Goal: Transaction & Acquisition: Subscribe to service/newsletter

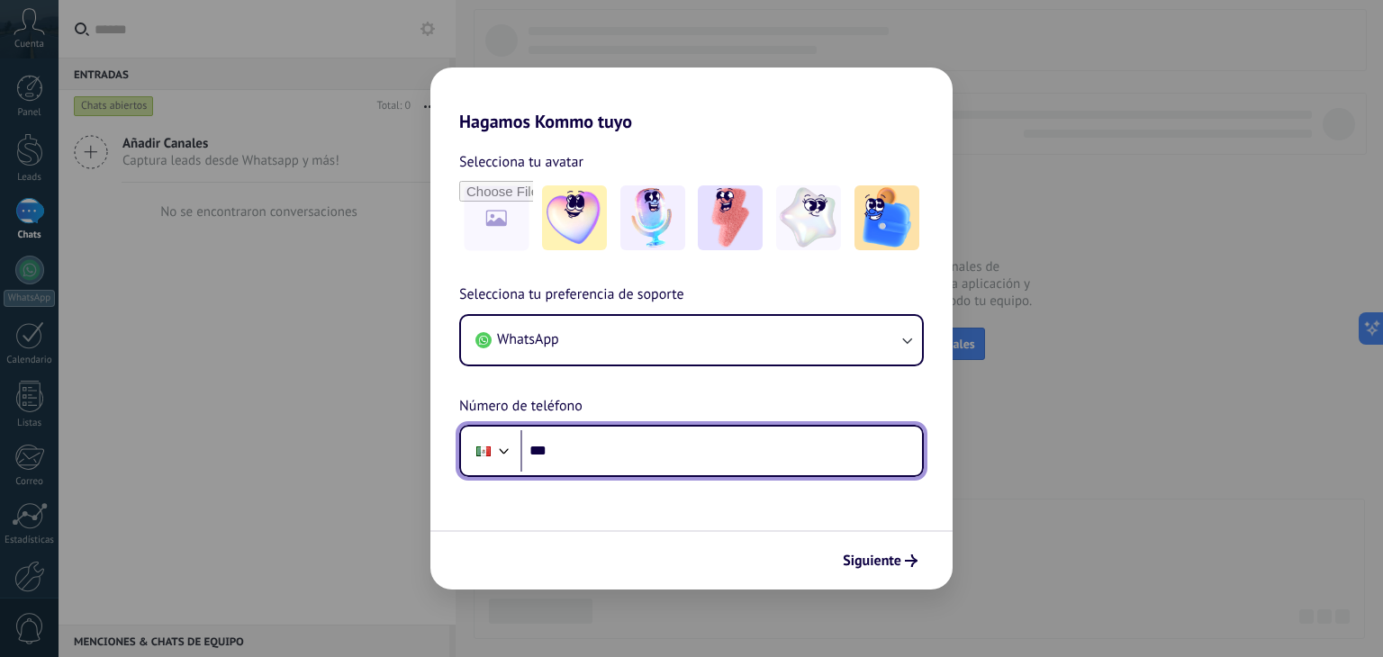
click at [602, 455] on input "***" at bounding box center [721, 450] width 402 height 41
type input "**********"
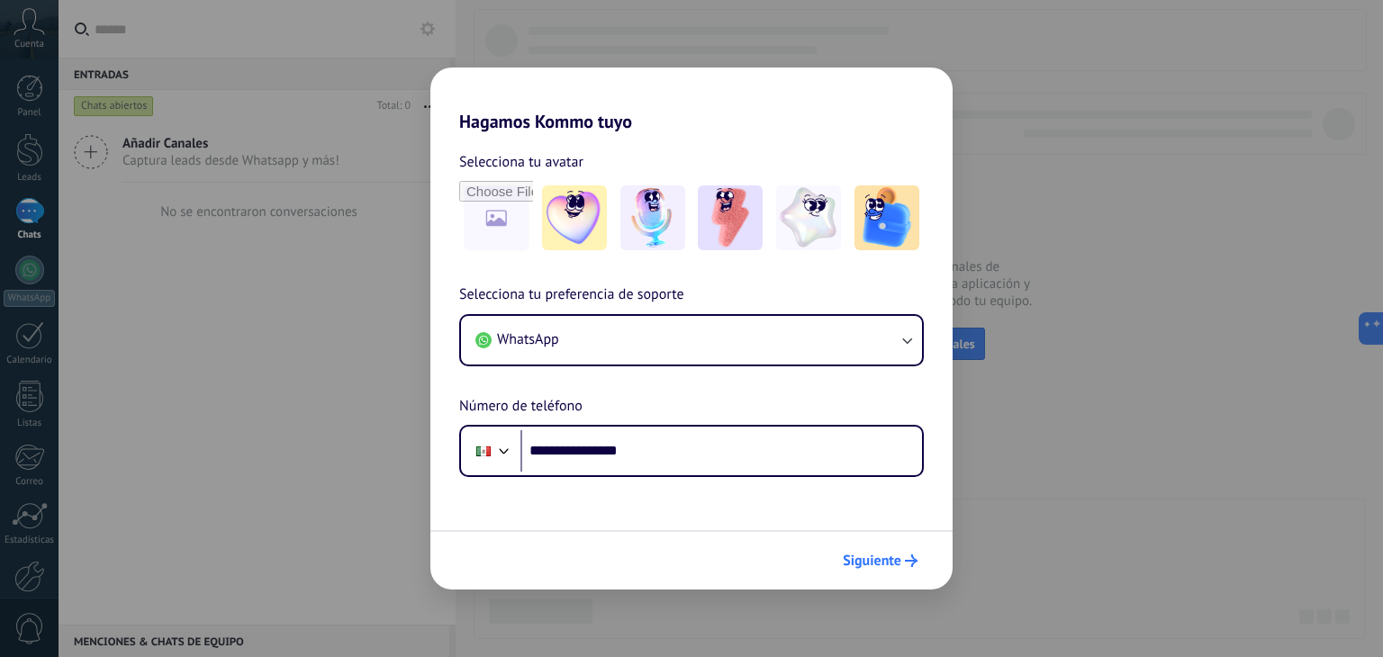
click at [905, 566] on button "Siguiente" at bounding box center [880, 561] width 91 height 31
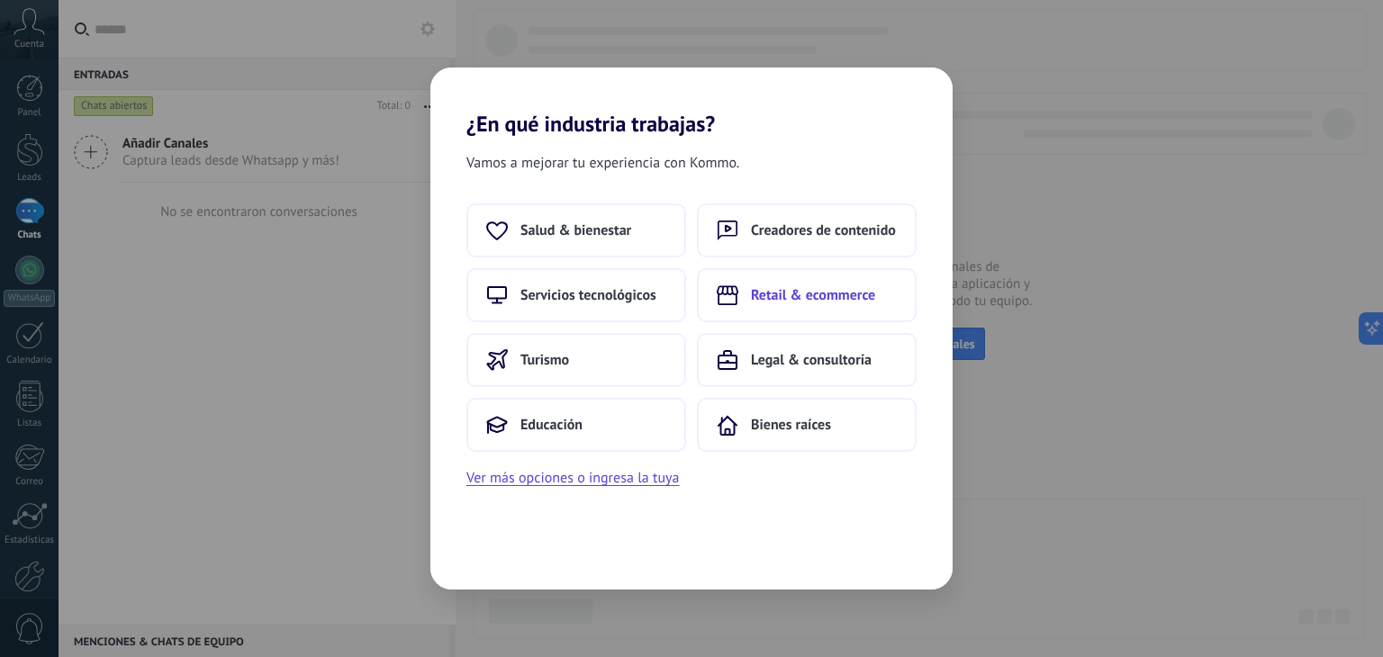
click at [815, 301] on span "Retail & ecommerce" at bounding box center [813, 295] width 124 height 18
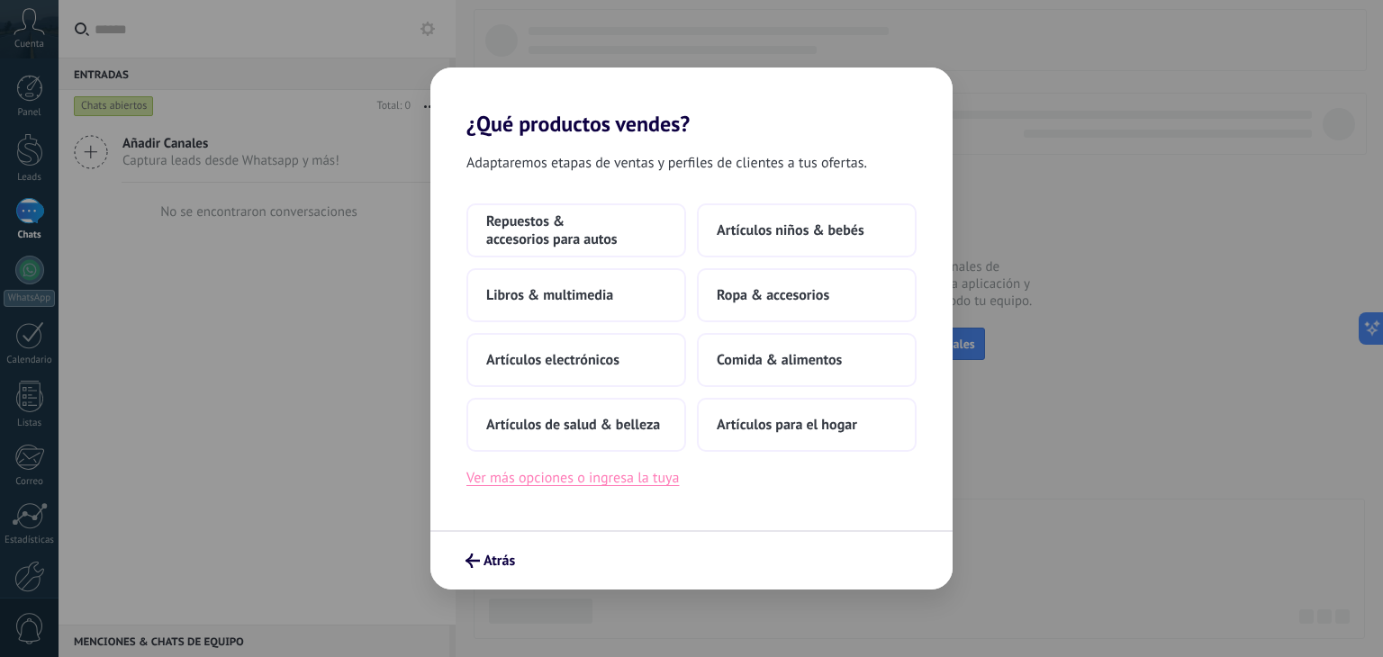
click at [617, 480] on button "Ver más opciones o ingresa la tuya" at bounding box center [572, 477] width 212 height 23
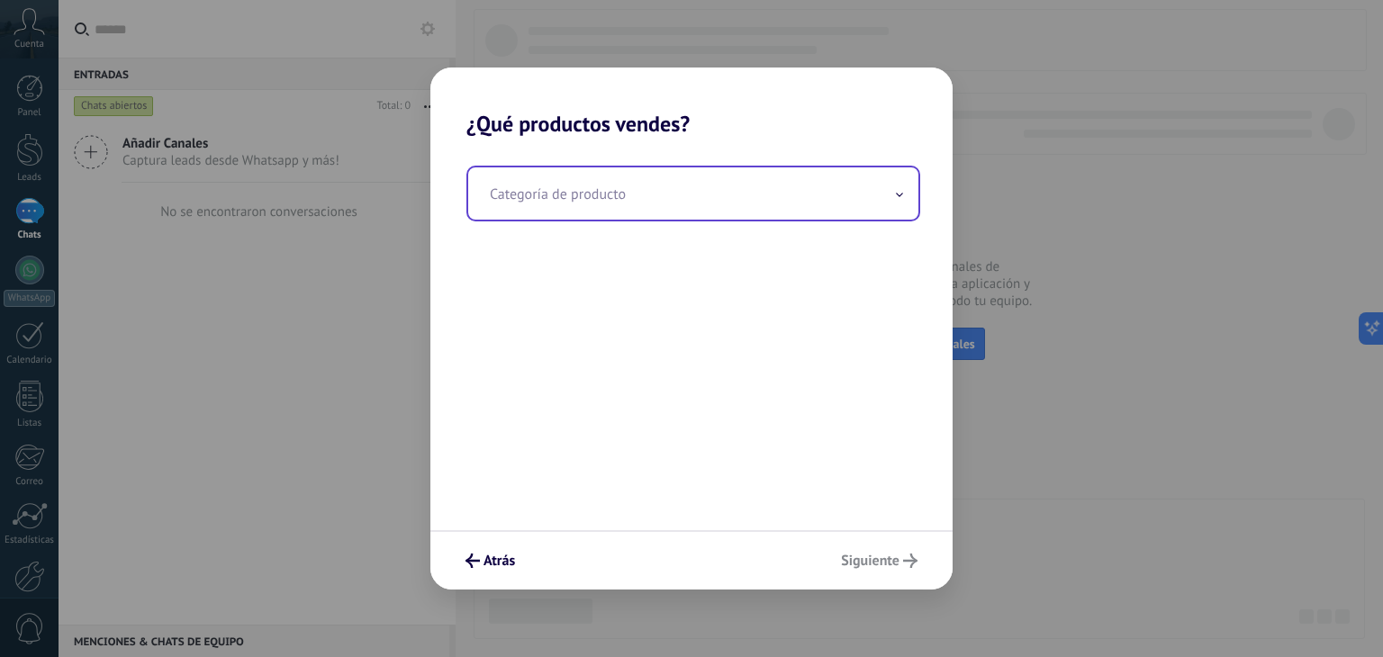
click at [673, 185] on input "text" at bounding box center [693, 193] width 450 height 52
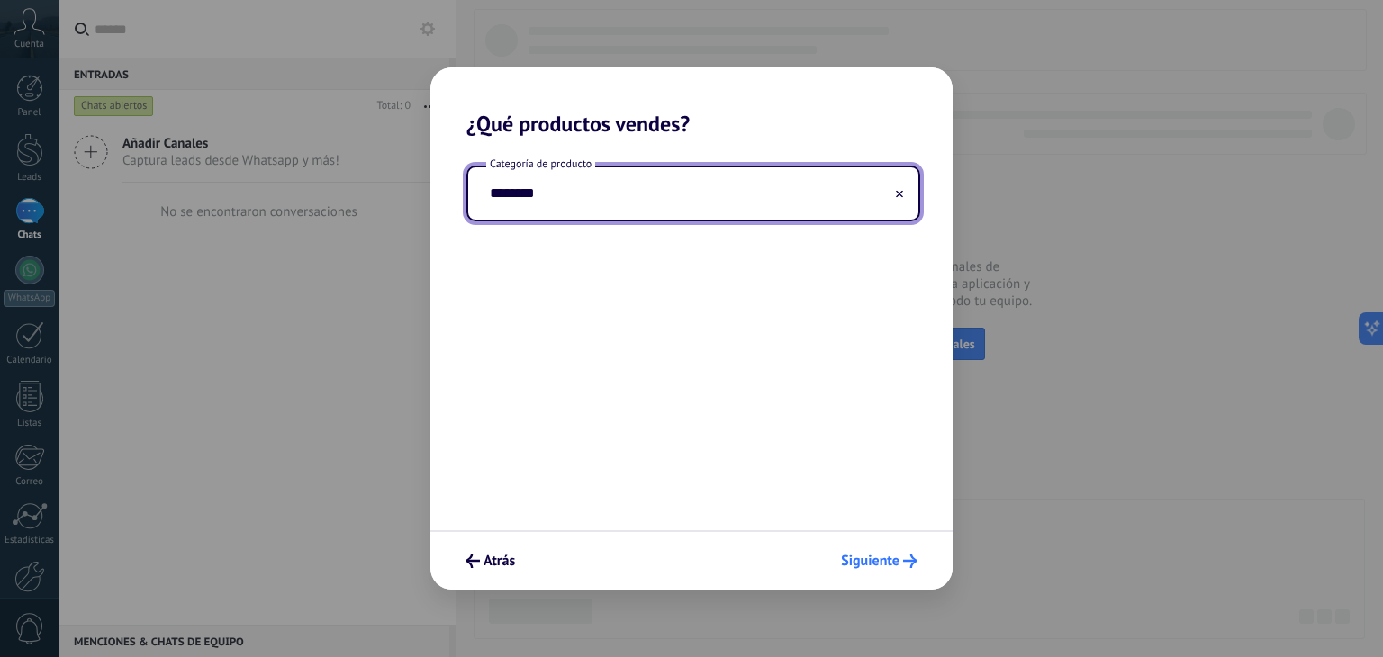
type input "********"
click at [874, 557] on span "Siguiente" at bounding box center [870, 561] width 59 height 13
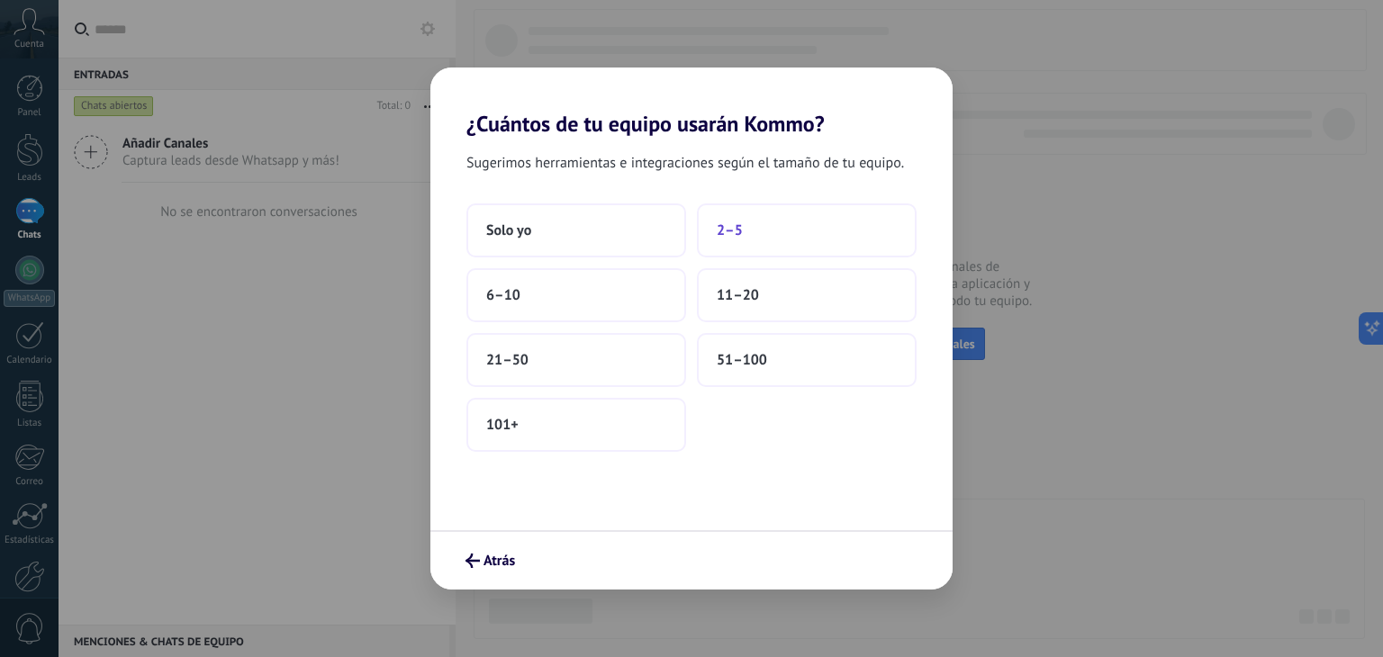
click at [795, 234] on button "2–5" at bounding box center [807, 230] width 220 height 54
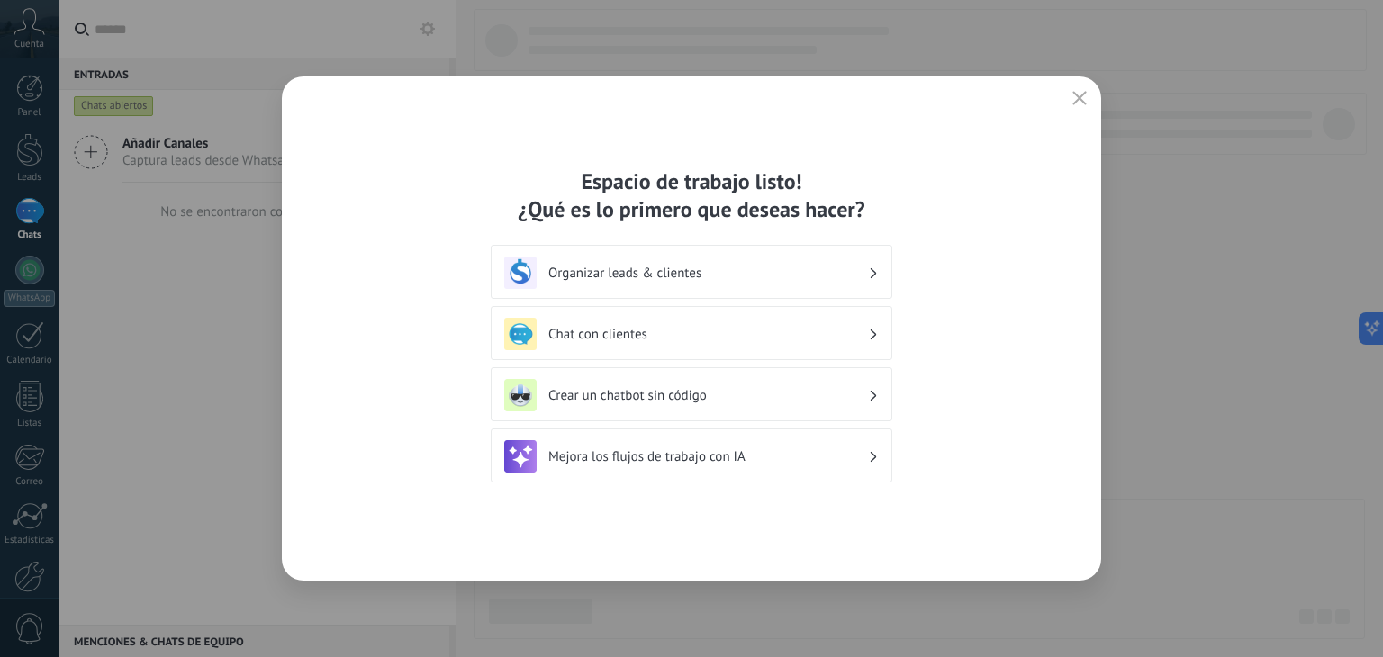
click at [836, 281] on div "Organizar leads & clientes" at bounding box center [691, 273] width 375 height 32
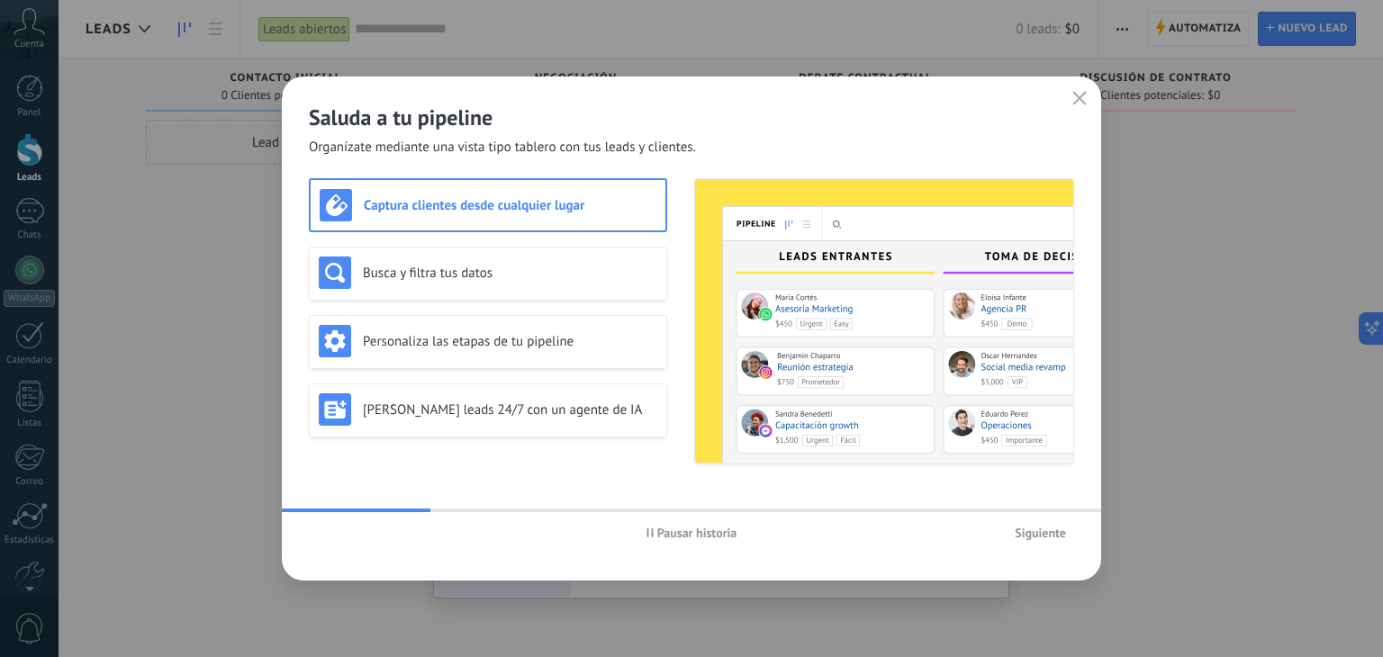
click at [1036, 537] on span "Siguiente" at bounding box center [1040, 533] width 51 height 13
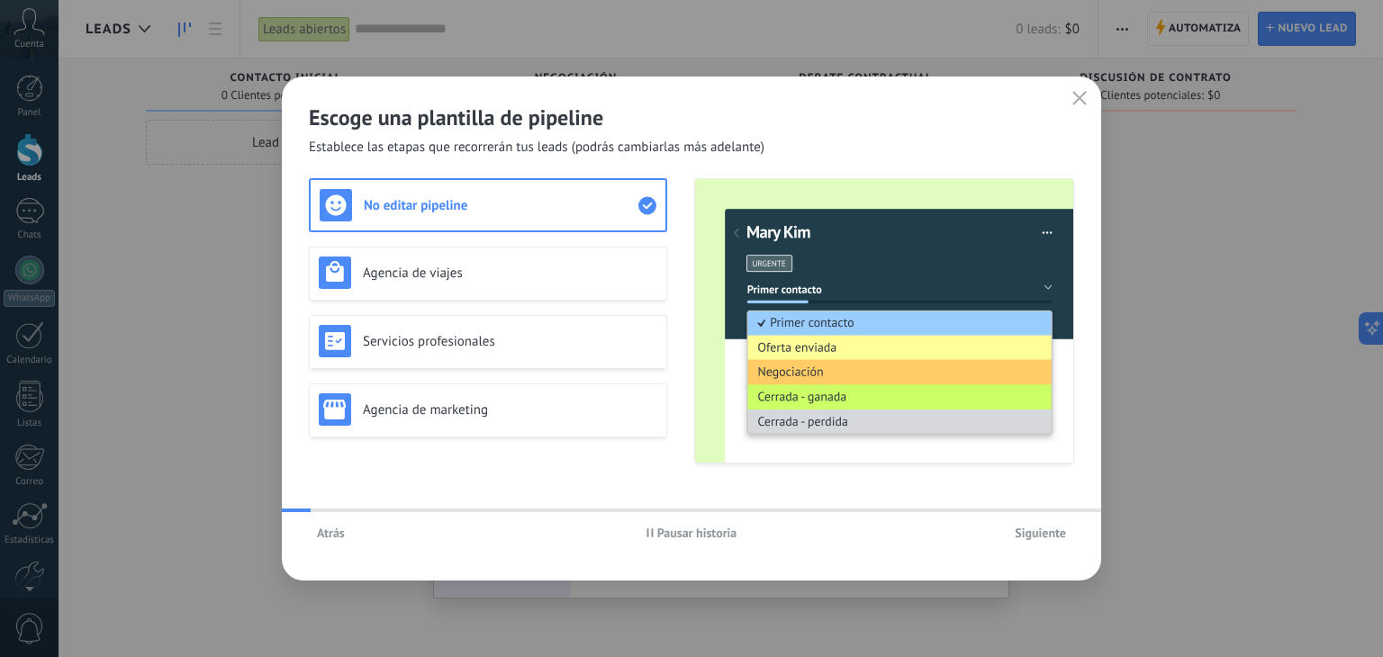
click at [1036, 537] on span "Siguiente" at bounding box center [1040, 533] width 51 height 13
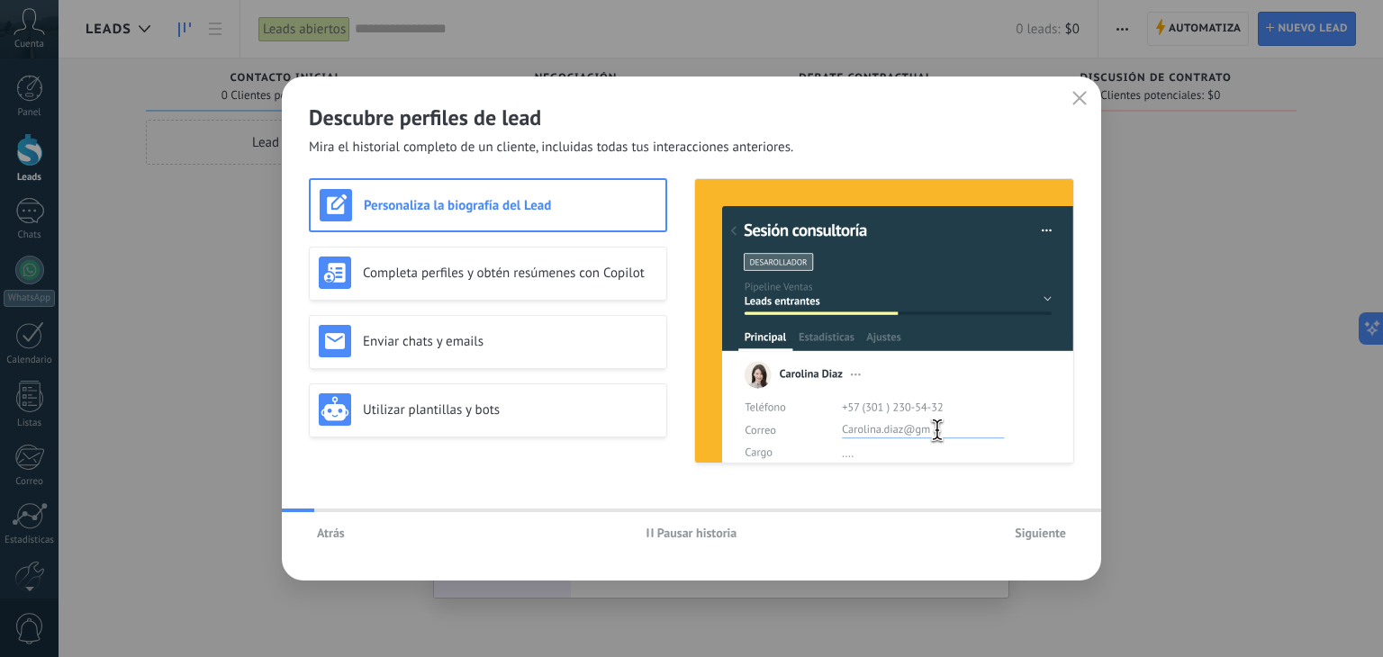
click at [1036, 537] on span "Siguiente" at bounding box center [1040, 533] width 51 height 13
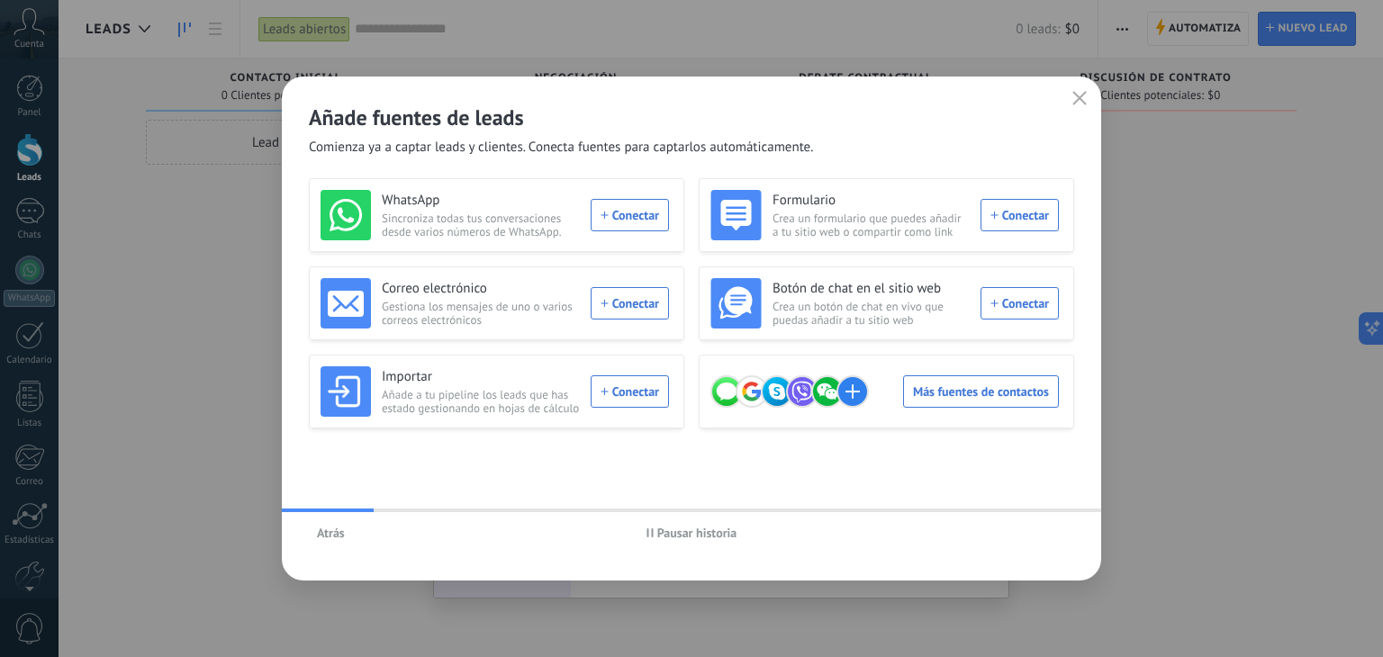
click at [1080, 95] on icon "button" at bounding box center [1079, 98] width 14 height 14
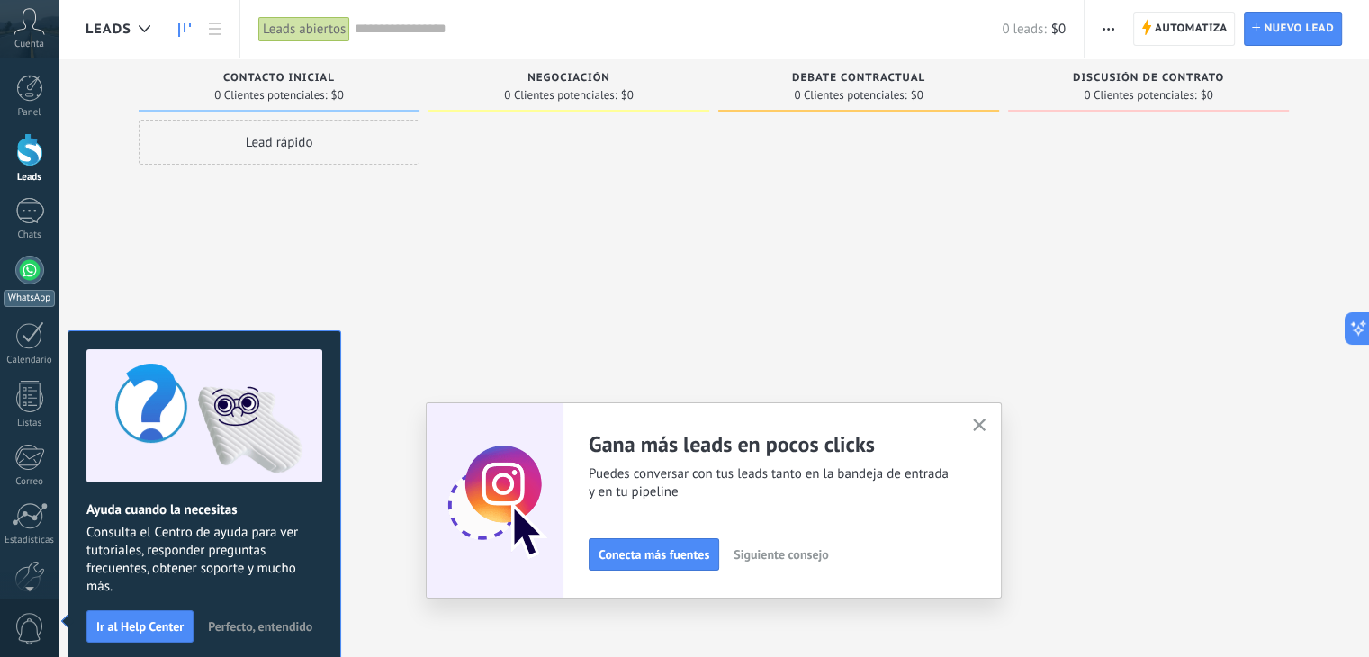
click at [22, 273] on div at bounding box center [29, 270] width 29 height 29
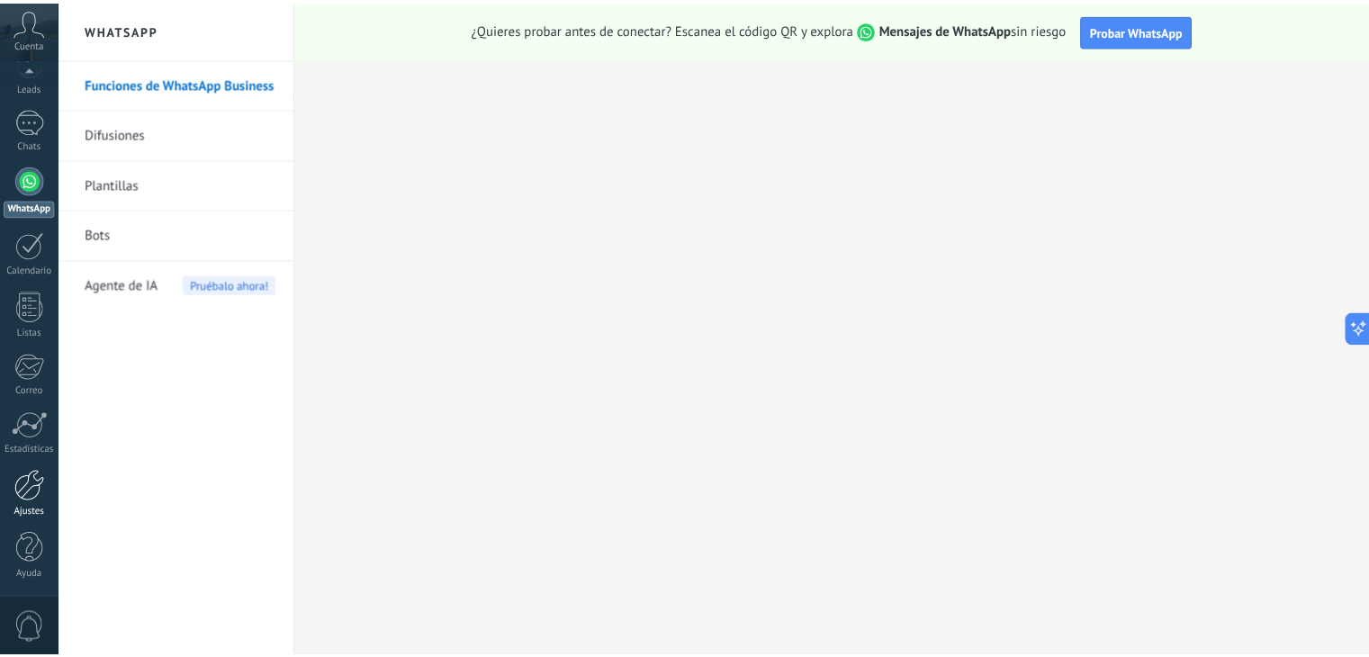
scroll to position [91, 0]
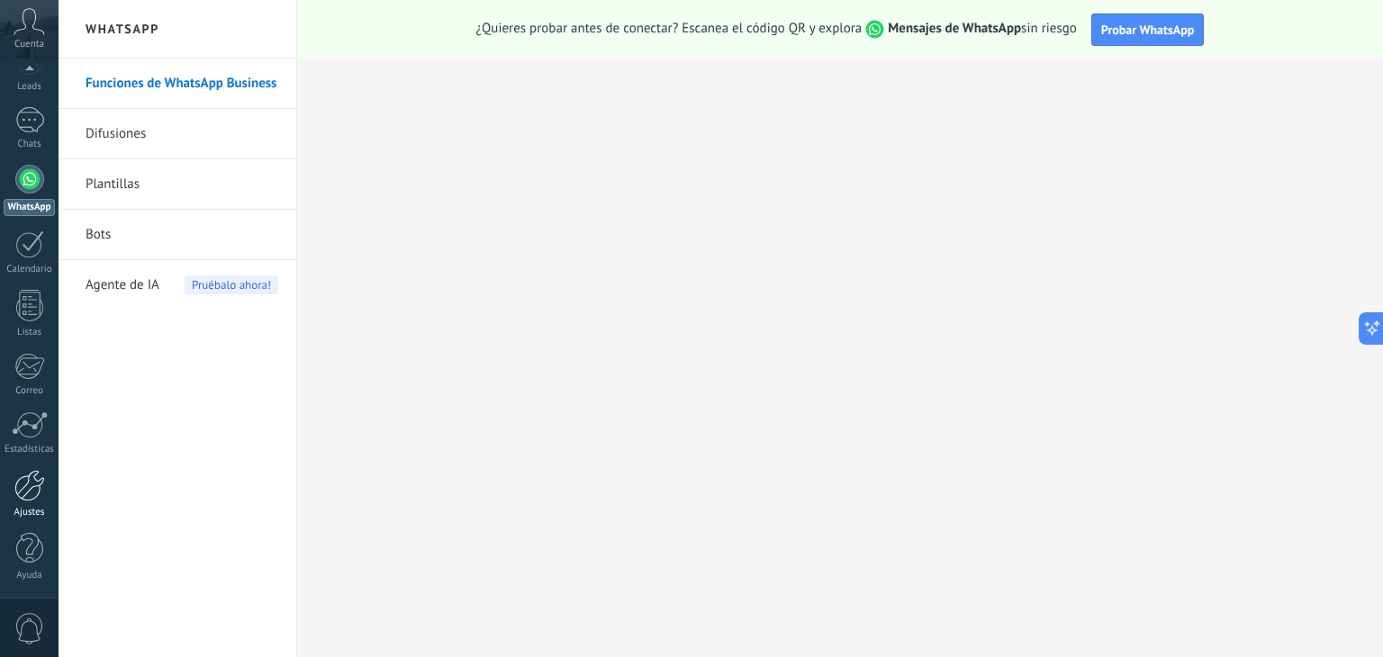
click at [34, 501] on link "Ajustes" at bounding box center [29, 494] width 59 height 49
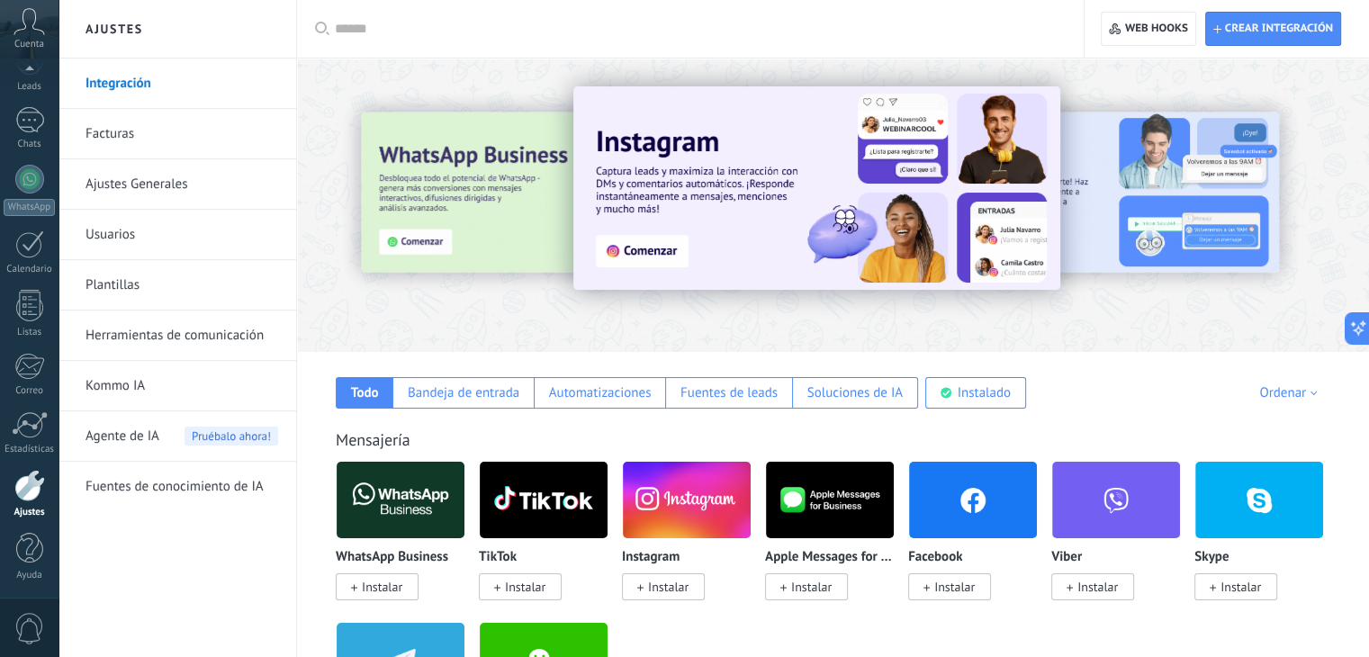
click at [129, 131] on link "Facturas" at bounding box center [182, 134] width 193 height 50
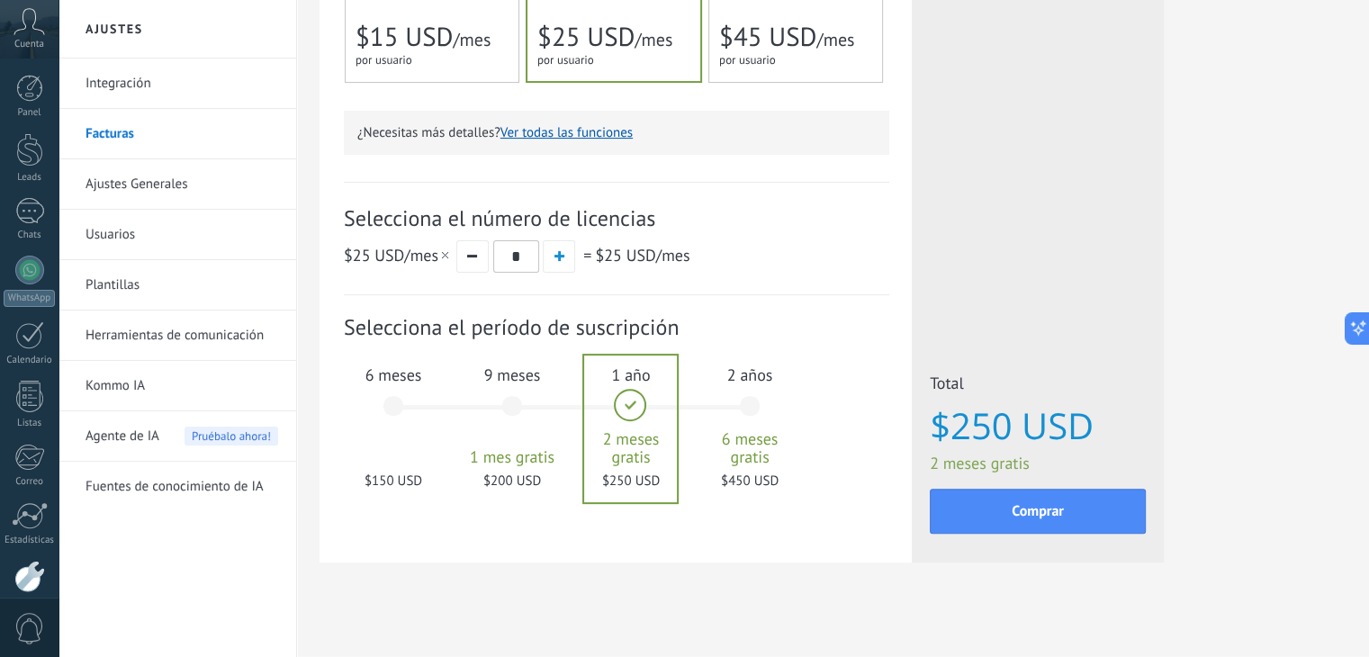
scroll to position [497, 0]
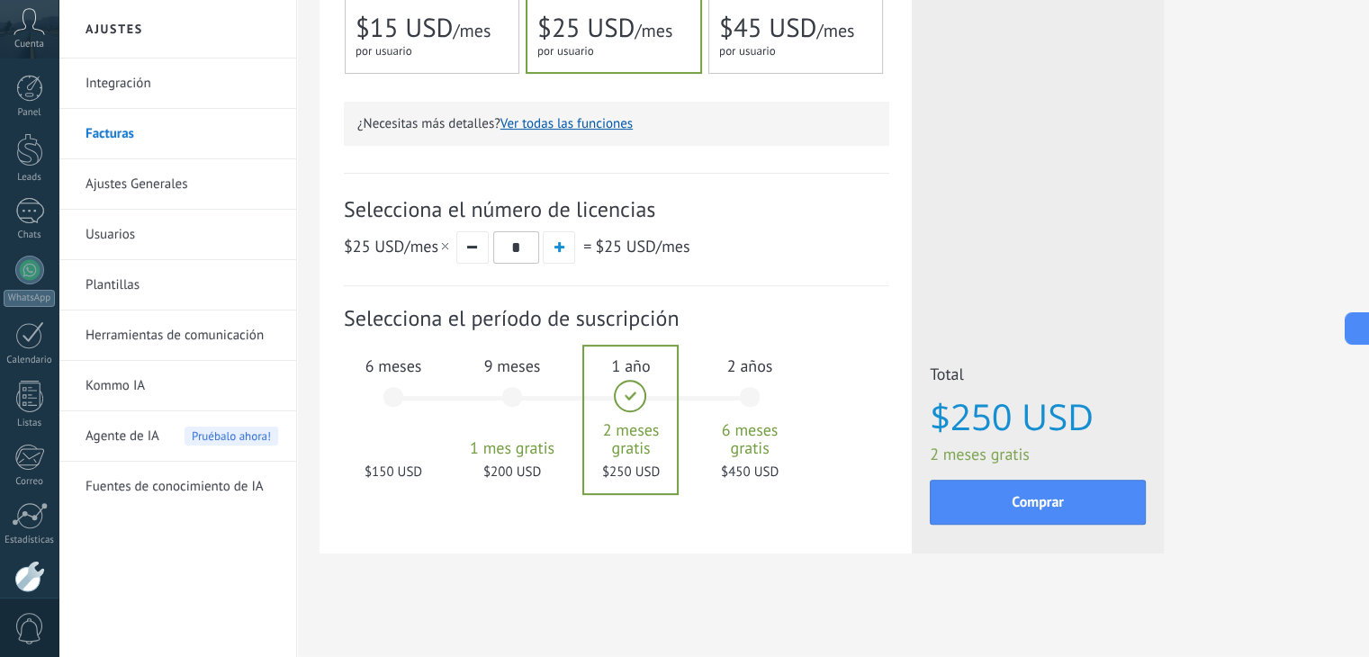
click at [390, 405] on div "6 meses $150 USD" at bounding box center [393, 405] width 97 height 127
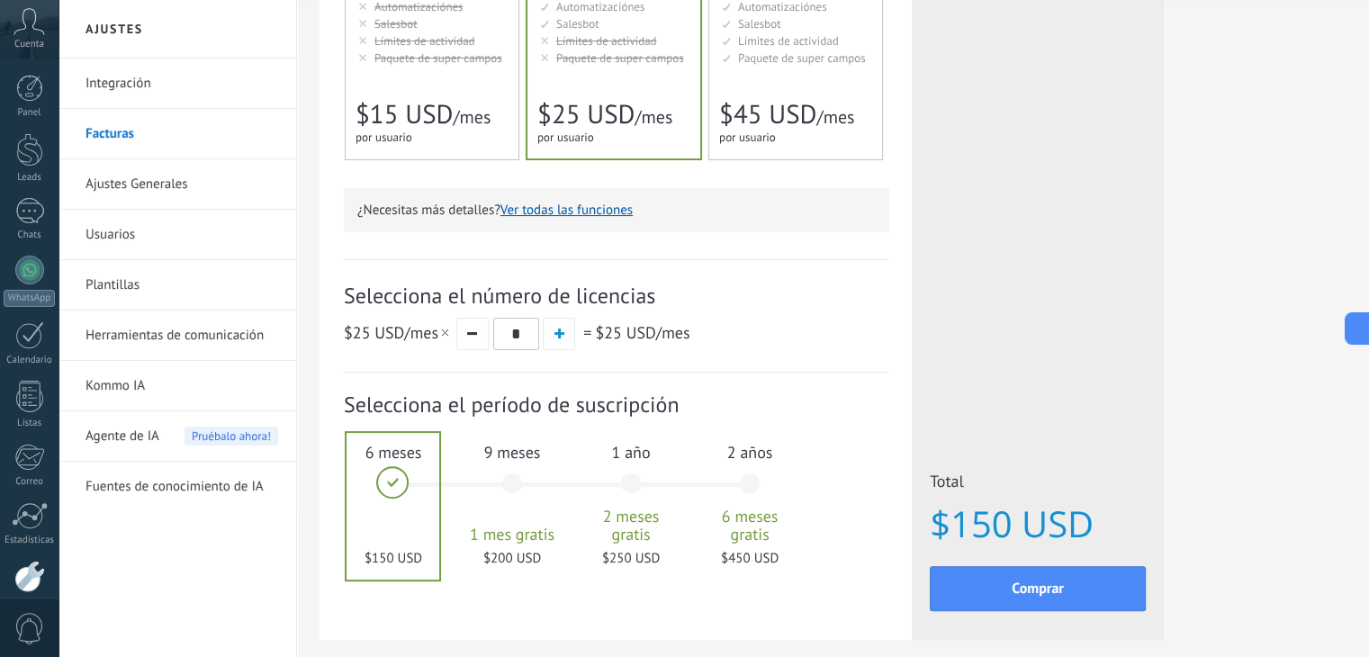
scroll to position [407, 0]
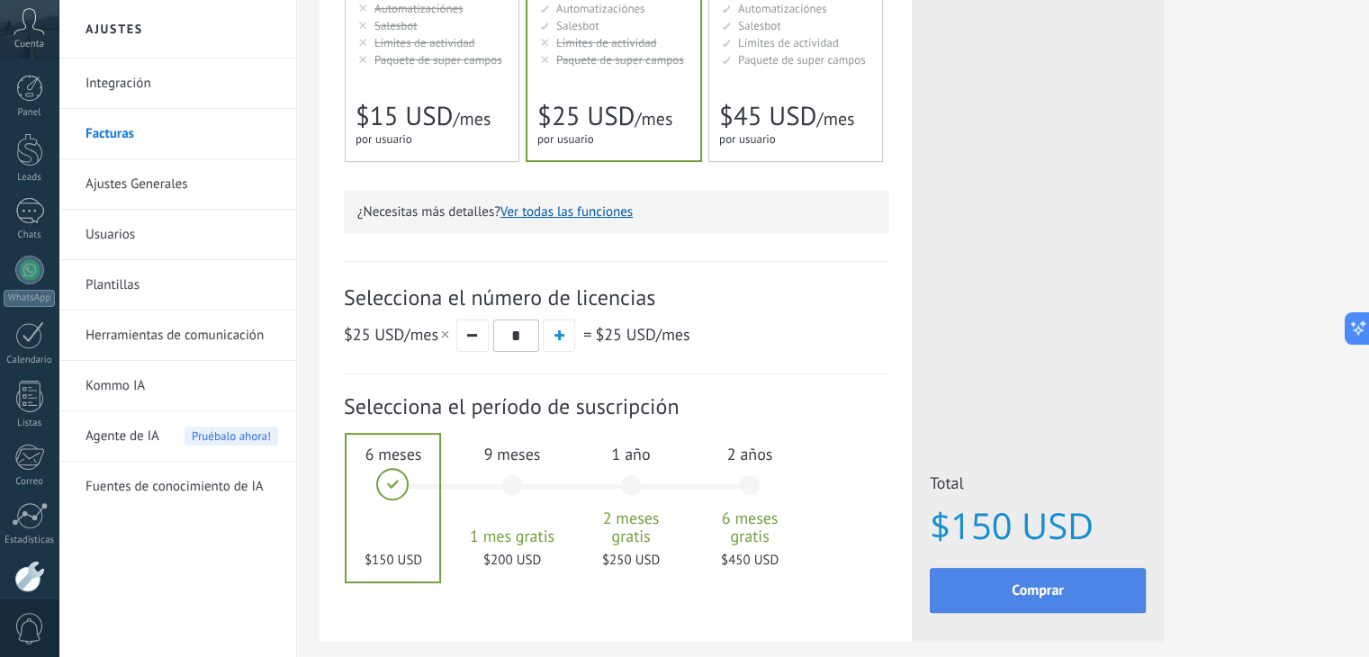
click at [1027, 579] on button "Comprar" at bounding box center [1038, 590] width 216 height 45
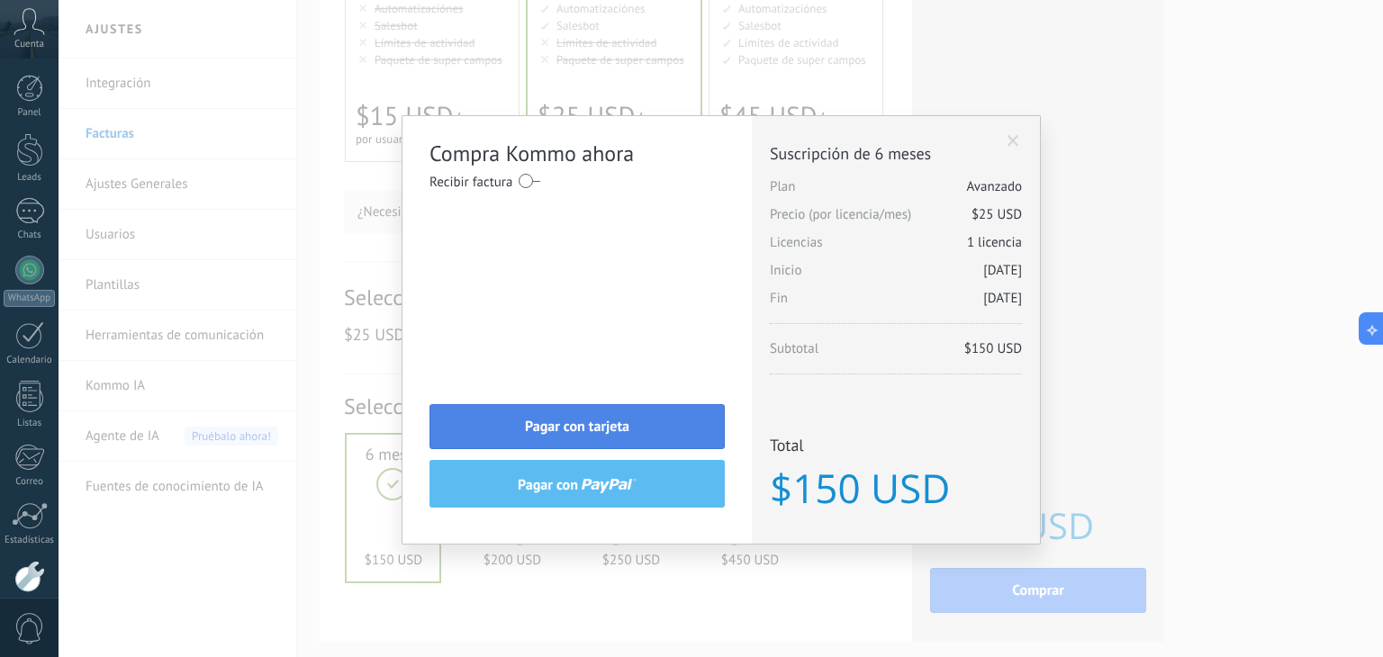
click at [654, 415] on button "Pagar con tarjeta" at bounding box center [576, 426] width 295 height 45
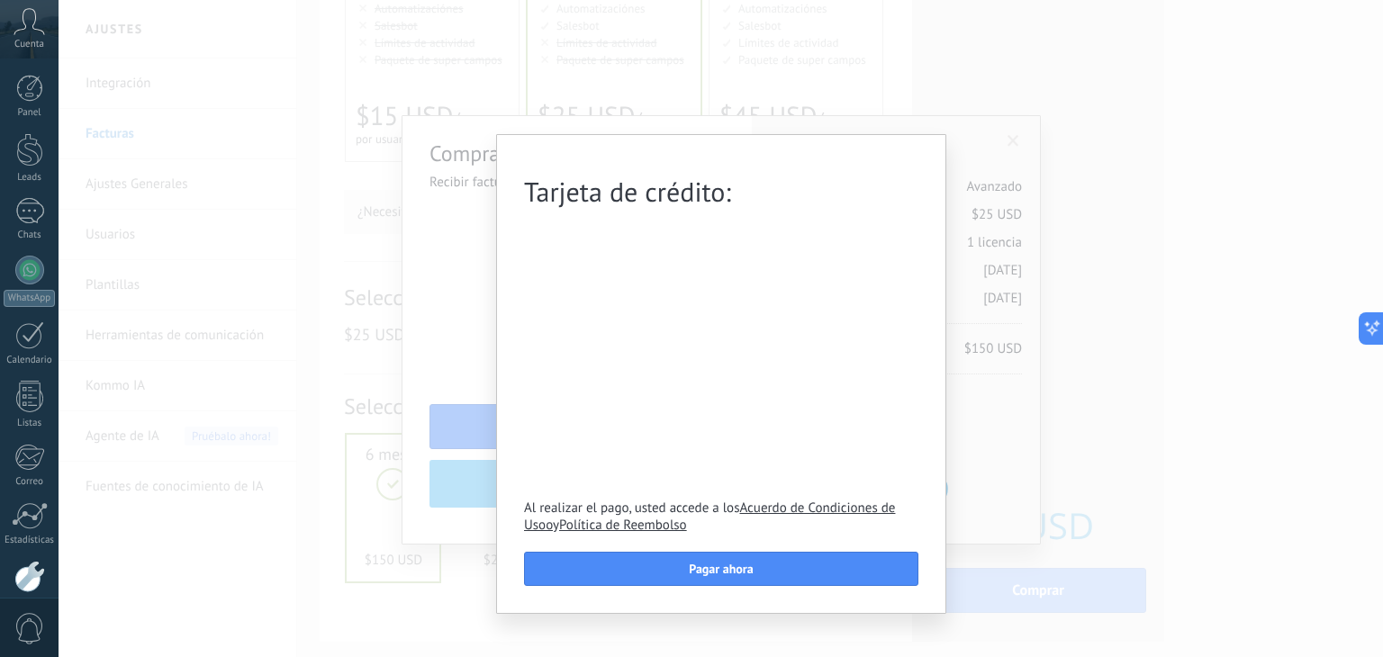
click at [1001, 198] on div "Tarjeta de crédito: Al realizar el pago, usted accede a los Acuerdo de Condicio…" at bounding box center [721, 328] width 1324 height 657
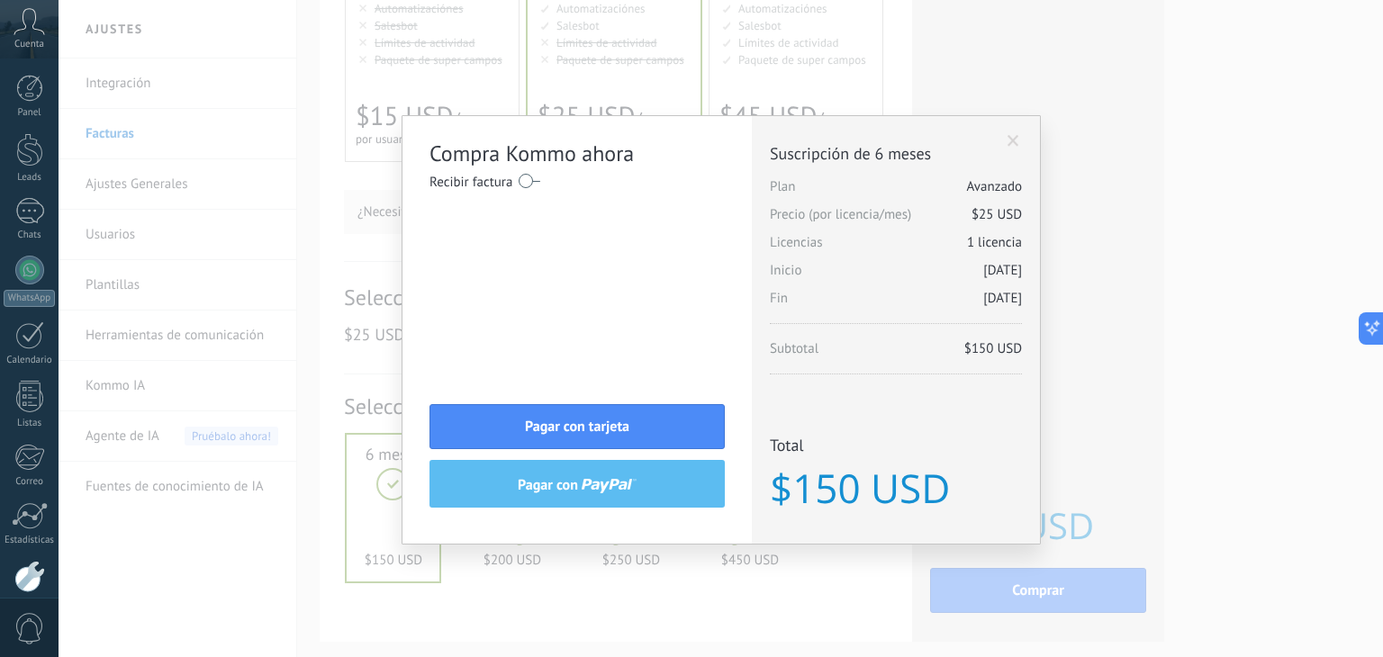
click at [1012, 140] on span at bounding box center [1013, 141] width 12 height 13
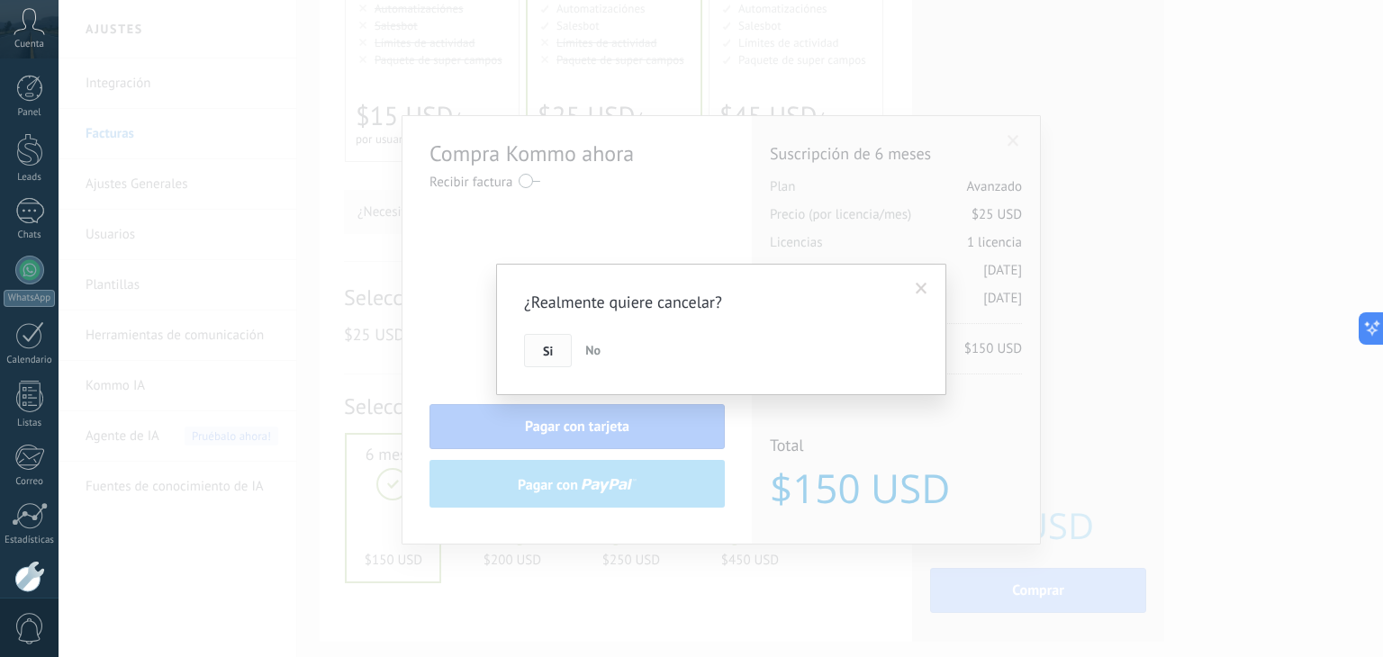
click at [544, 345] on span "Si" at bounding box center [548, 351] width 10 height 13
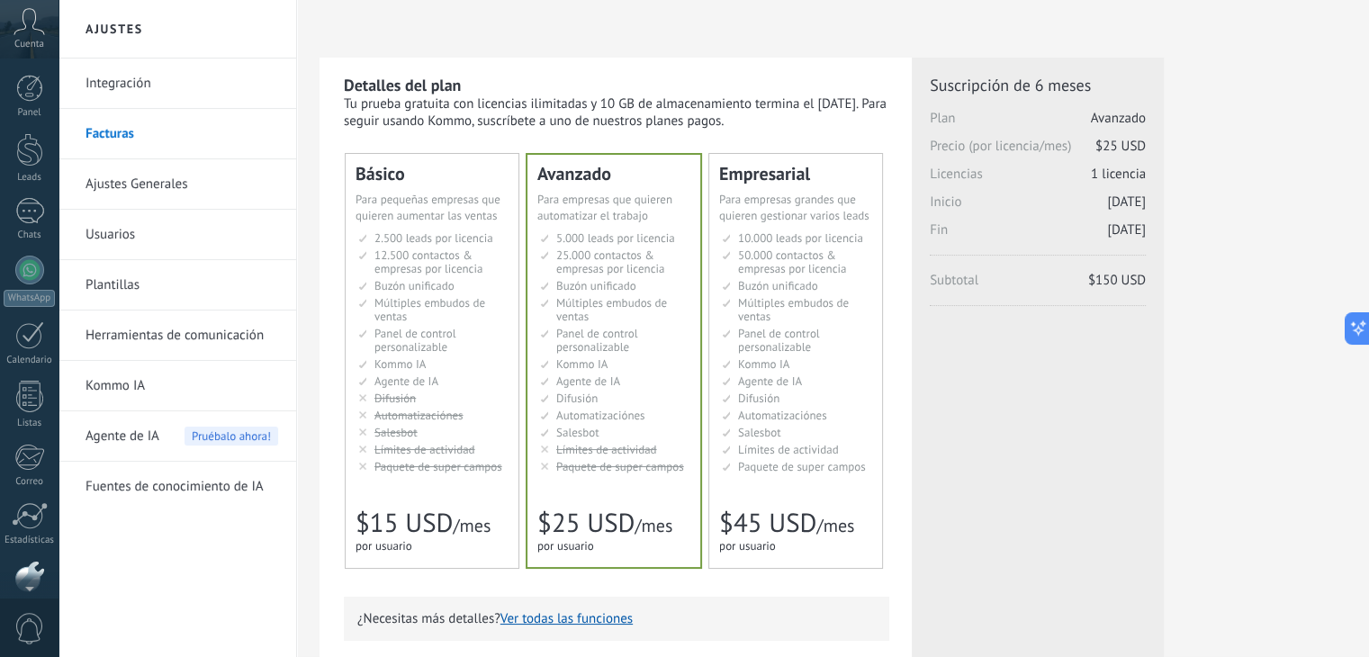
scroll to position [91, 0]
click at [127, 86] on link "Integración" at bounding box center [182, 84] width 193 height 50
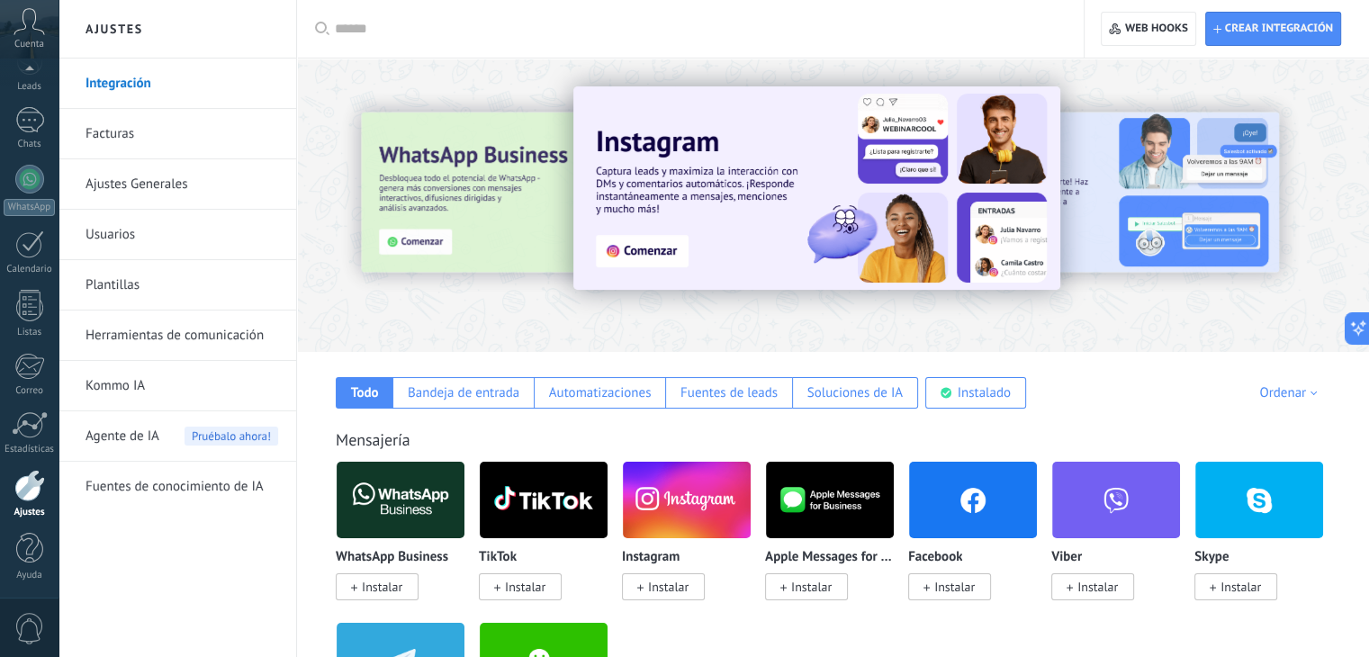
click at [496, 231] on div at bounding box center [392, 204] width 394 height 162
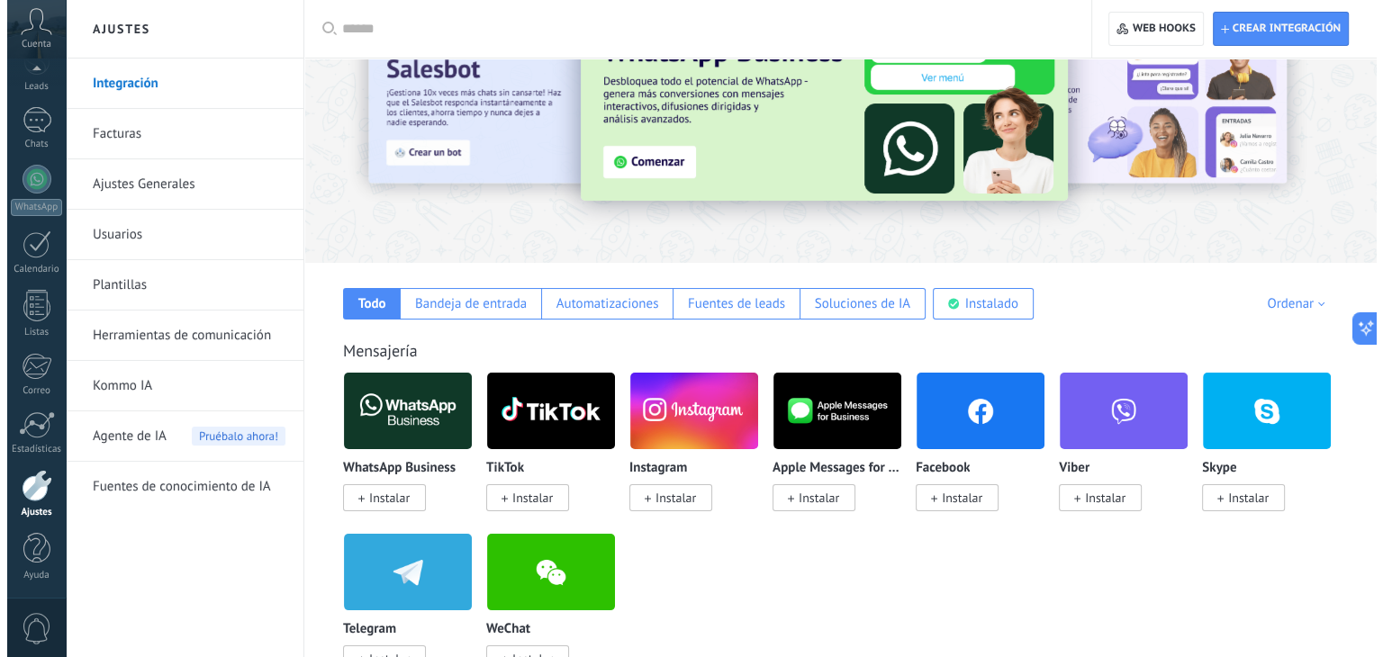
scroll to position [90, 0]
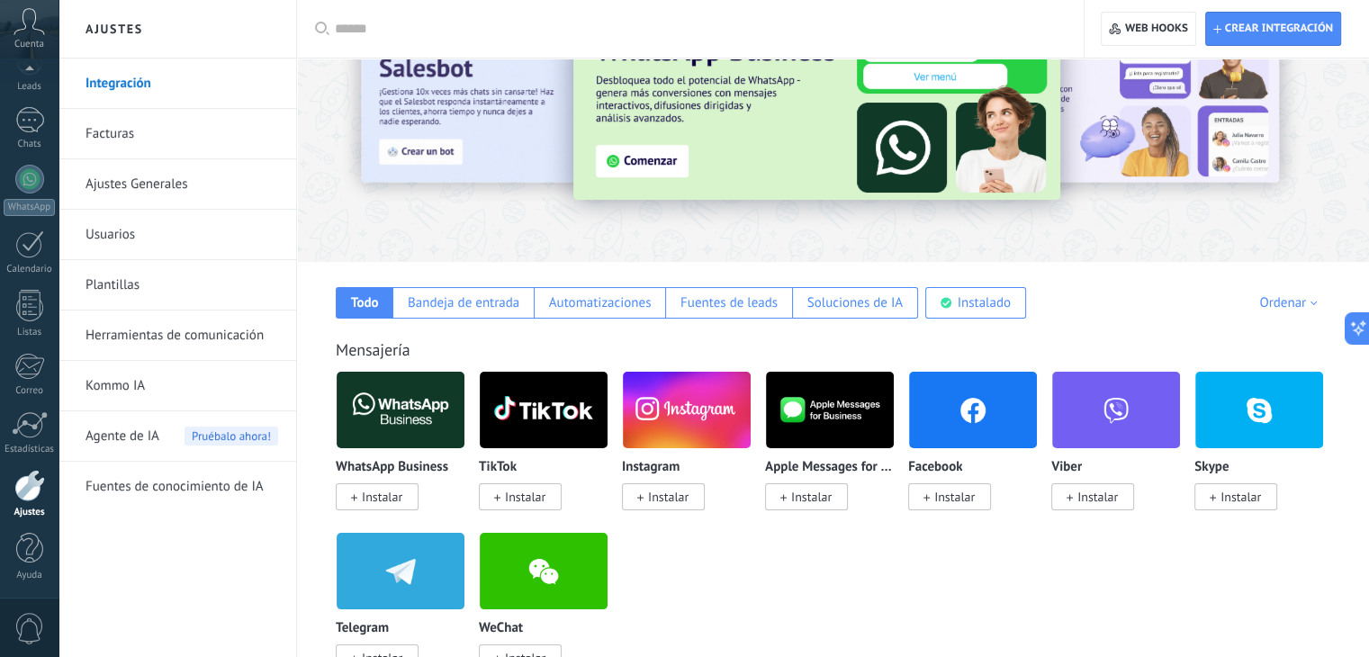
click at [381, 500] on span "Instalar" at bounding box center [382, 497] width 41 height 16
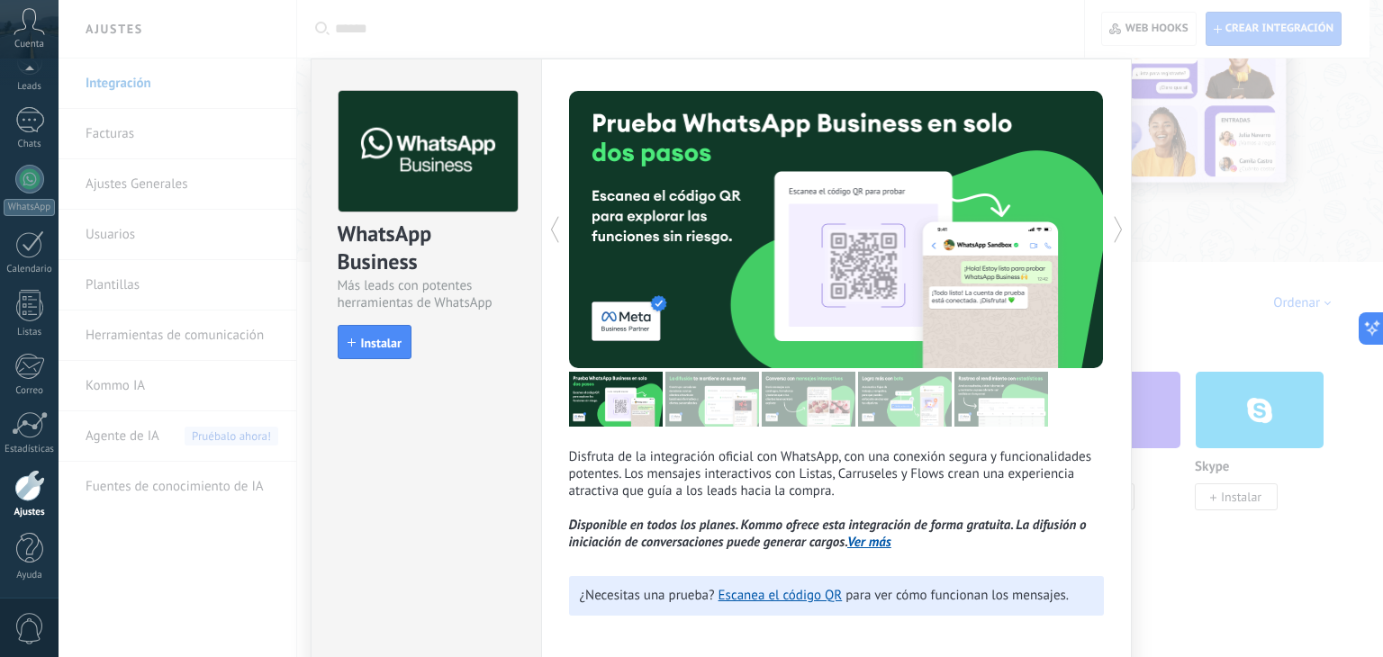
scroll to position [79, 0]
